Goal: Transaction & Acquisition: Purchase product/service

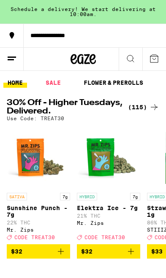
click at [134, 56] on icon at bounding box center [130, 59] width 10 height 10
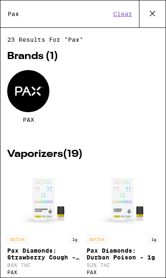
type input "Pax"
click at [22, 99] on div at bounding box center [28, 91] width 42 height 42
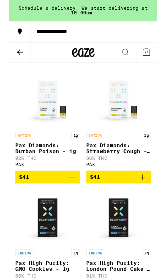
scroll to position [281, 0]
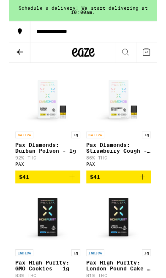
click at [74, 204] on icon "Add to bag" at bounding box center [70, 199] width 10 height 10
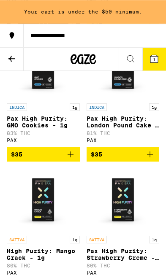
scroll to position [457, 0]
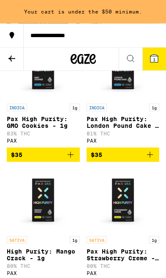
click at [129, 54] on icon at bounding box center [130, 59] width 10 height 10
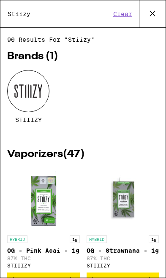
type input "Stiizy"
click at [28, 94] on div at bounding box center [28, 91] width 42 height 42
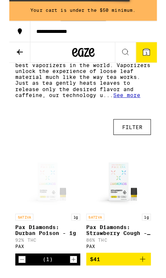
scroll to position [189, 0]
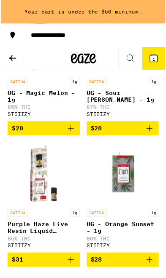
scroll to position [614, 0]
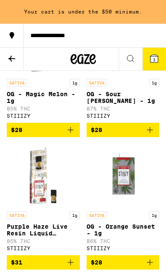
click at [40, 200] on img "Open page for Purple Haze Live Resin Liquid Diamond - 1g from STIIIZY" at bounding box center [42, 175] width 63 height 63
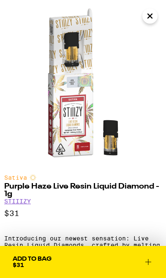
click at [154, 14] on icon "Close" at bounding box center [150, 16] width 10 height 13
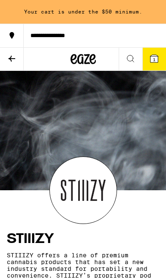
click at [14, 54] on icon at bounding box center [12, 59] width 10 height 10
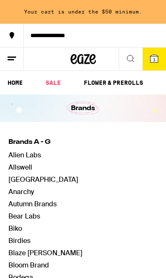
click at [94, 58] on icon at bounding box center [92, 59] width 6 height 10
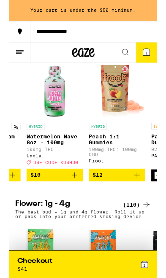
scroll to position [0, 54]
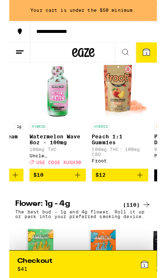
click at [78, 201] on icon "Add to bag" at bounding box center [77, 196] width 10 height 10
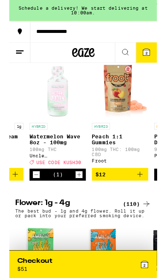
click at [81, 201] on icon "Increment" at bounding box center [79, 196] width 8 height 10
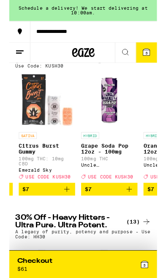
scroll to position [0, 907]
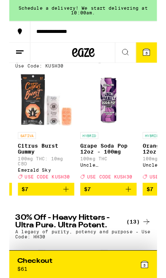
click at [67, 209] on icon "Add to bag" at bounding box center [64, 212] width 6 height 6
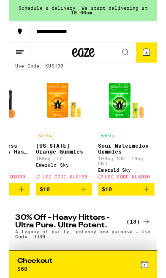
scroll to position [0, 2354]
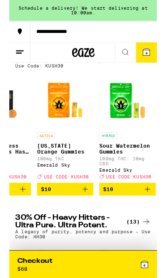
click at [87, 213] on icon "Add to bag" at bounding box center [85, 212] width 10 height 10
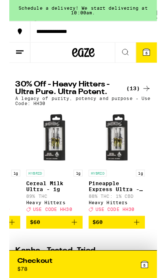
scroll to position [0, 757]
click at [131, 62] on icon at bounding box center [130, 59] width 10 height 10
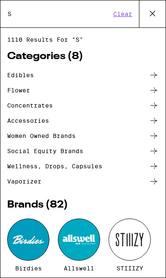
scroll to position [0, 0]
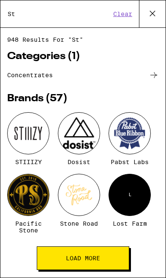
type input "St"
click at [28, 129] on div at bounding box center [28, 133] width 42 height 42
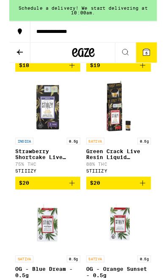
scroll to position [1591, 0]
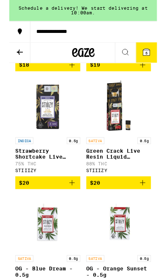
click at [152, 210] on icon "Add to bag" at bounding box center [150, 205] width 10 height 10
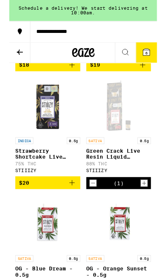
click at [93, 211] on icon "Decrement" at bounding box center [94, 206] width 8 height 10
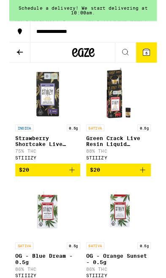
scroll to position [1612, 0]
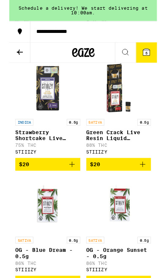
click at [73, 190] on icon "Add to bag" at bounding box center [70, 185] width 10 height 10
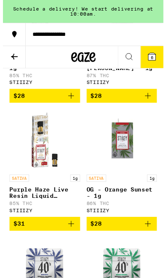
scroll to position [653, 0]
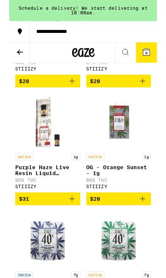
click at [151, 228] on icon "Add to bag" at bounding box center [150, 223] width 10 height 10
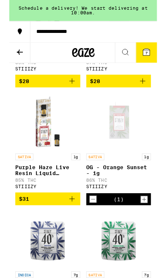
click at [152, 229] on icon "Increment" at bounding box center [152, 224] width 8 height 10
click at [151, 56] on icon at bounding box center [154, 59] width 8 height 8
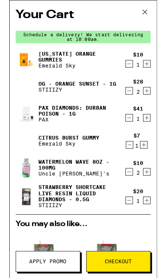
click at [136, 165] on icon "Decrement" at bounding box center [135, 163] width 8 height 10
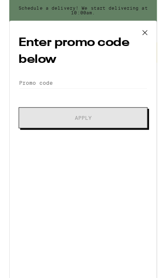
click at [152, 37] on icon at bounding box center [152, 36] width 5 height 5
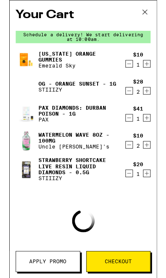
click at [154, 11] on icon at bounding box center [152, 13] width 13 height 13
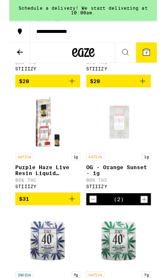
click at [7, 55] on icon at bounding box center [12, 59] width 10 height 10
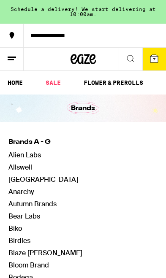
click at [51, 82] on link "SALE" at bounding box center [53, 83] width 24 height 10
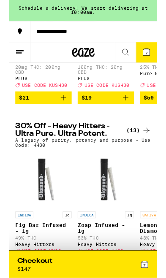
scroll to position [186, 0]
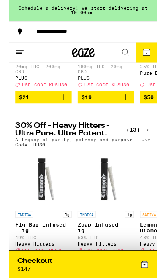
click at [159, 59] on button "7" at bounding box center [154, 59] width 24 height 23
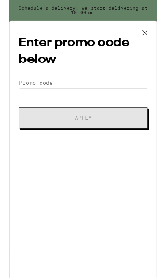
click at [32, 96] on input "Promo Code" at bounding box center [83, 93] width 145 height 13
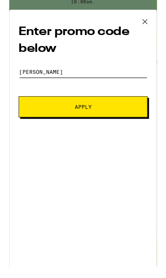
click at [83, 122] on button "Apply" at bounding box center [83, 133] width 145 height 24
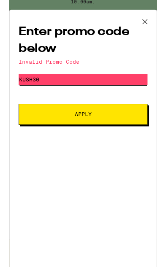
type input "Kush30"
click at [23, 129] on button "Apply" at bounding box center [83, 141] width 145 height 24
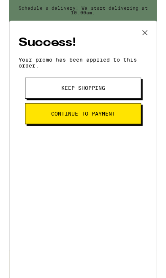
click at [125, 130] on button "Continue to payment" at bounding box center [83, 128] width 130 height 24
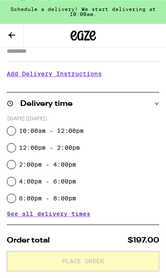
scroll to position [126, 0]
